Goal: Check status: Check status

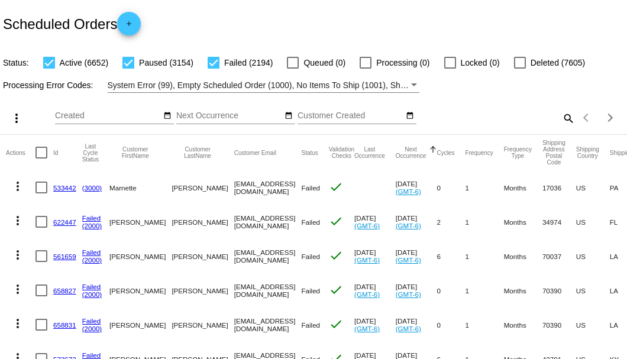
click at [561, 127] on mat-icon "search" at bounding box center [568, 118] width 14 height 18
click at [383, 11] on div "Scheduled Orders add" at bounding box center [313, 23] width 627 height 47
click at [455, 121] on input "Search" at bounding box center [497, 115] width 156 height 9
paste input "[EMAIL_ADDRESS][DOMAIN_NAME]"
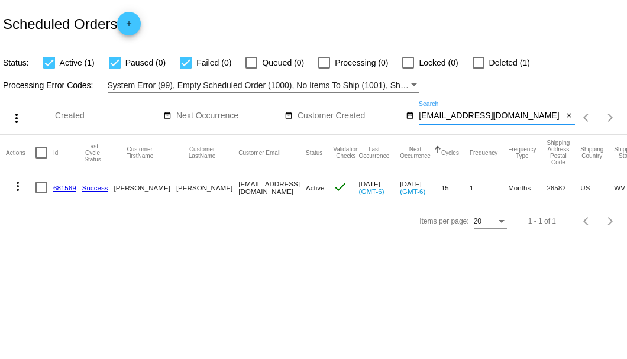
type input "[EMAIL_ADDRESS][DOMAIN_NAME]"
click at [69, 185] on link "681569" at bounding box center [64, 188] width 23 height 8
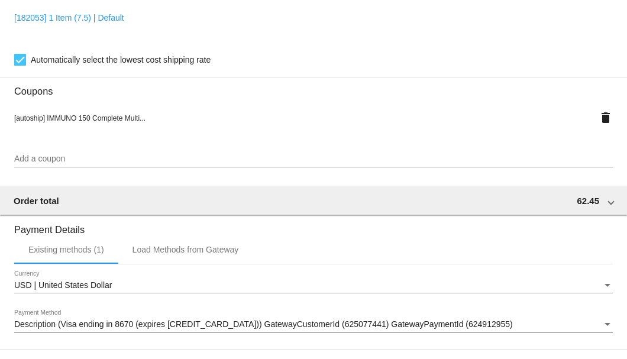
scroll to position [1142, 0]
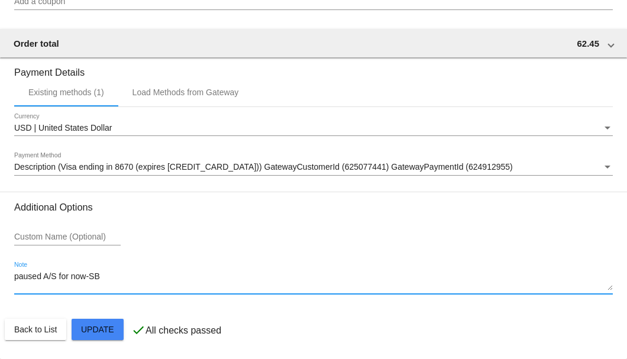
drag, startPoint x: 85, startPoint y: 279, endPoint x: 9, endPoint y: 274, distance: 76.4
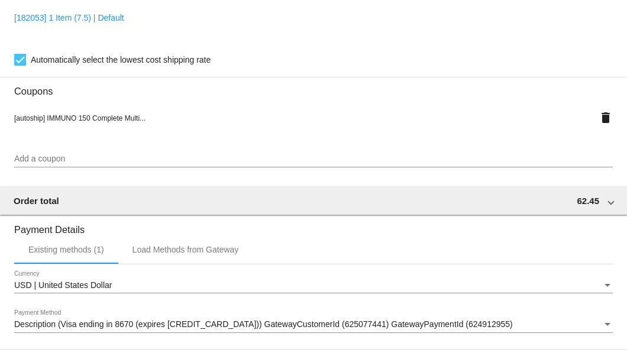
scroll to position [865, 0]
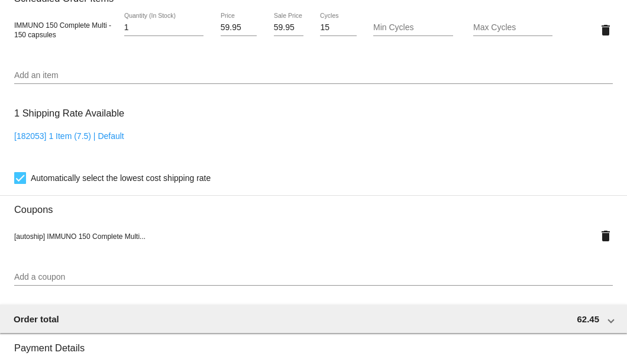
type textarea "***A/S-SB"
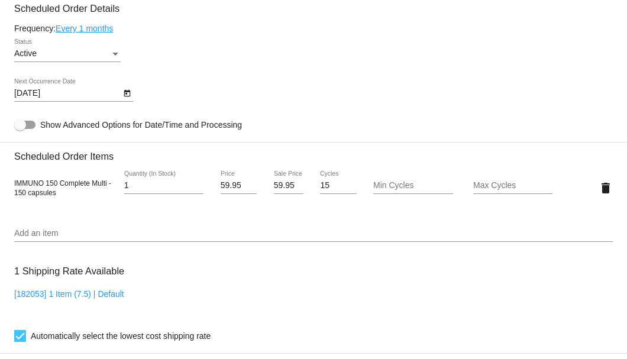
scroll to position [550, 0]
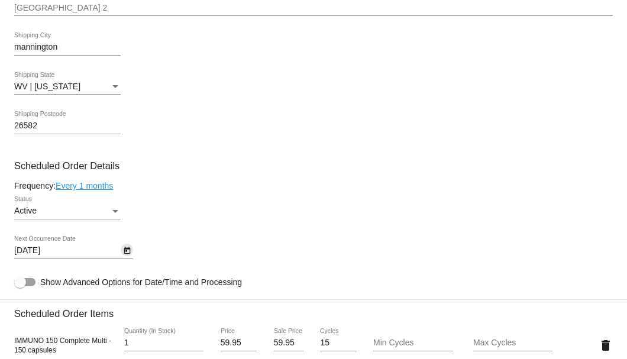
click at [123, 254] on icon "Open calendar" at bounding box center [127, 251] width 8 height 14
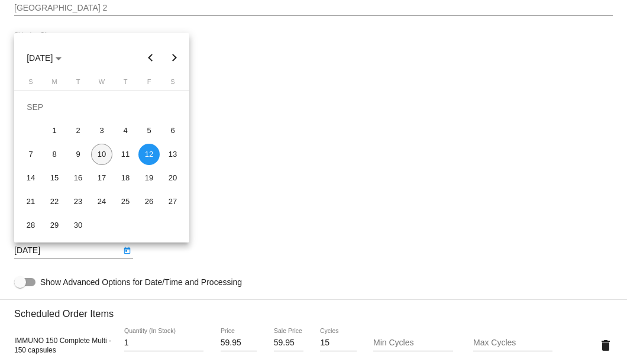
click at [100, 153] on div "10" at bounding box center [101, 154] width 21 height 21
type input "9/10/2025"
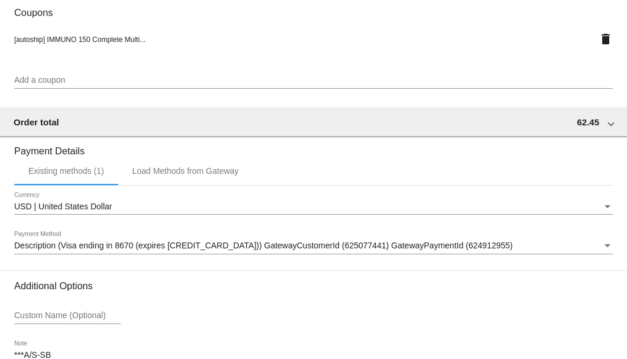
scroll to position [1142, 0]
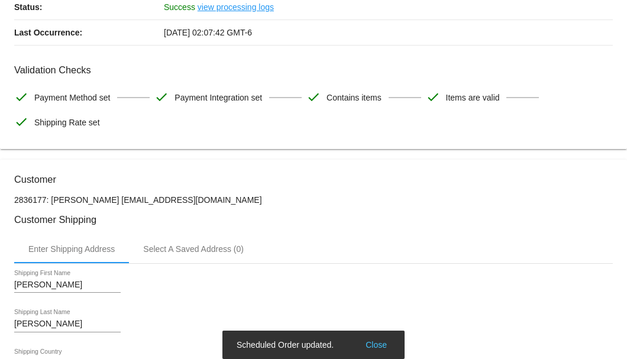
scroll to position [0, 0]
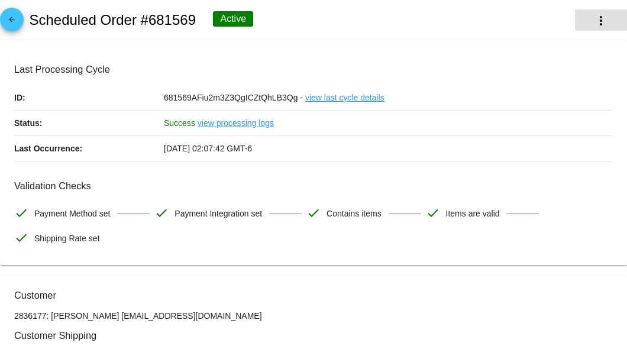
click at [594, 19] on mat-icon "more_vert" at bounding box center [601, 21] width 14 height 14
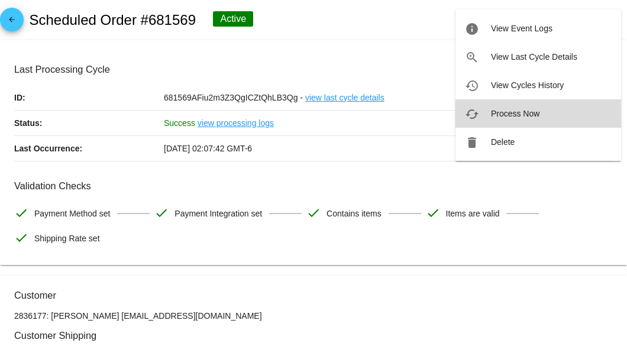
click at [518, 112] on span "Process Now" at bounding box center [515, 113] width 49 height 9
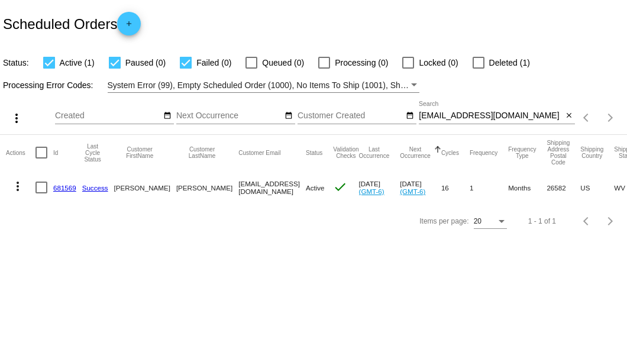
click at [65, 188] on link "681569" at bounding box center [64, 188] width 23 height 8
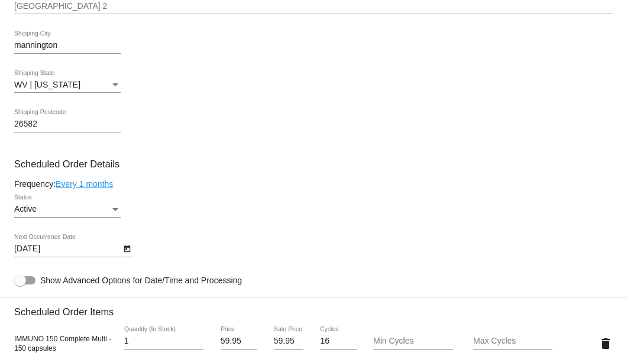
scroll to position [631, 0]
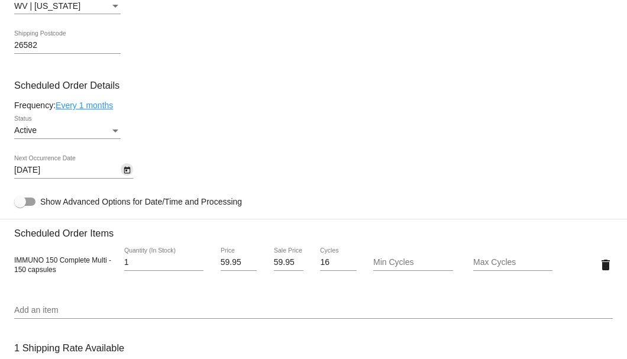
click at [130, 170] on icon "Open calendar" at bounding box center [127, 170] width 8 height 14
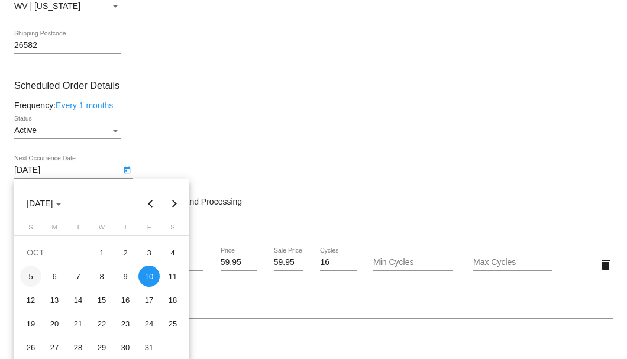
click at [28, 273] on div "5" at bounding box center [30, 276] width 21 height 21
type input "[DATE]"
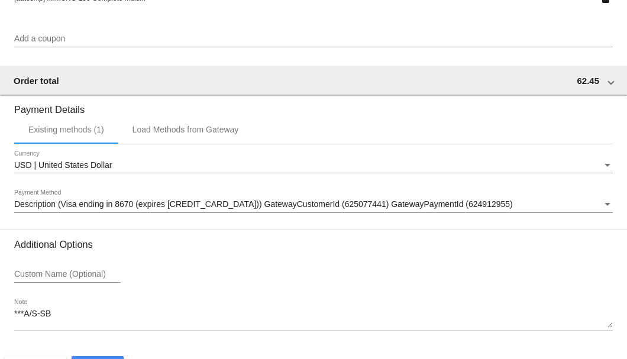
scroll to position [1142, 0]
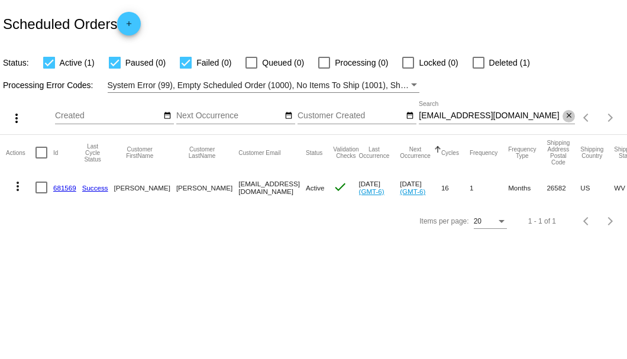
click at [566, 116] on mat-icon "close" at bounding box center [569, 115] width 8 height 9
